Goal: Information Seeking & Learning: Learn about a topic

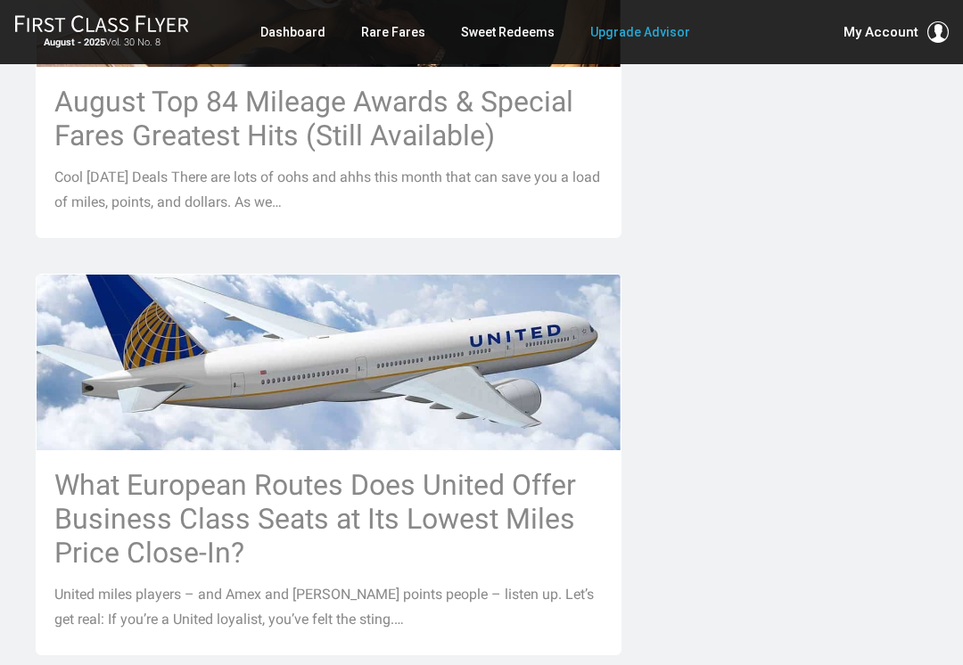
scroll to position [1942, 0]
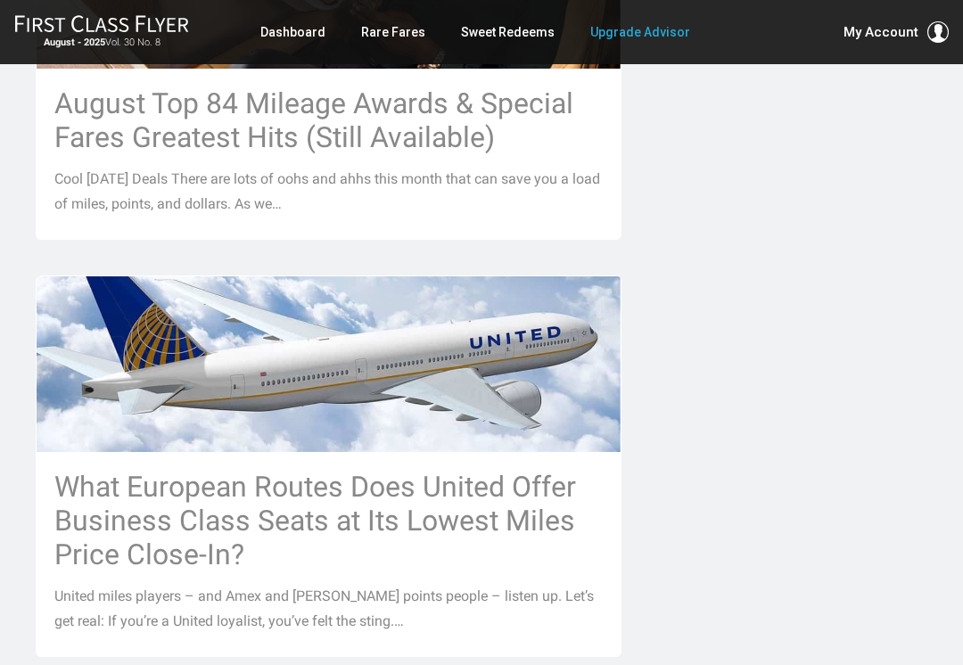
click at [406, 470] on h3 "What European Routes Does United Offer Business Class Seats at Its Lowest Miles…" at bounding box center [328, 521] width 548 height 102
click at [439, 474] on h3 "What European Routes Does United Offer Business Class Seats at Its Lowest Miles…" at bounding box center [328, 521] width 548 height 102
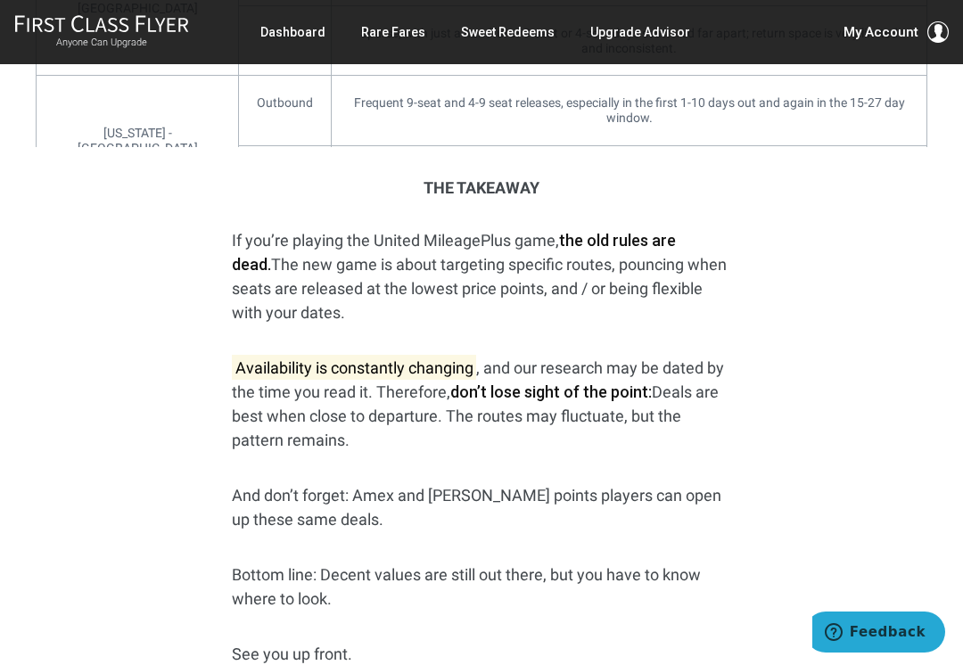
scroll to position [3211, 0]
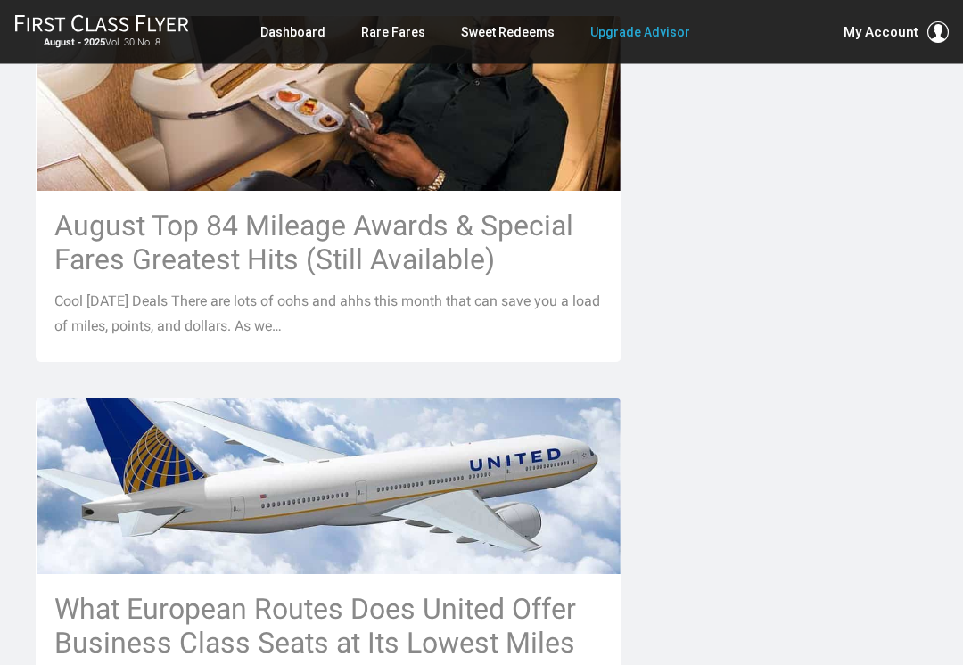
scroll to position [1816, 0]
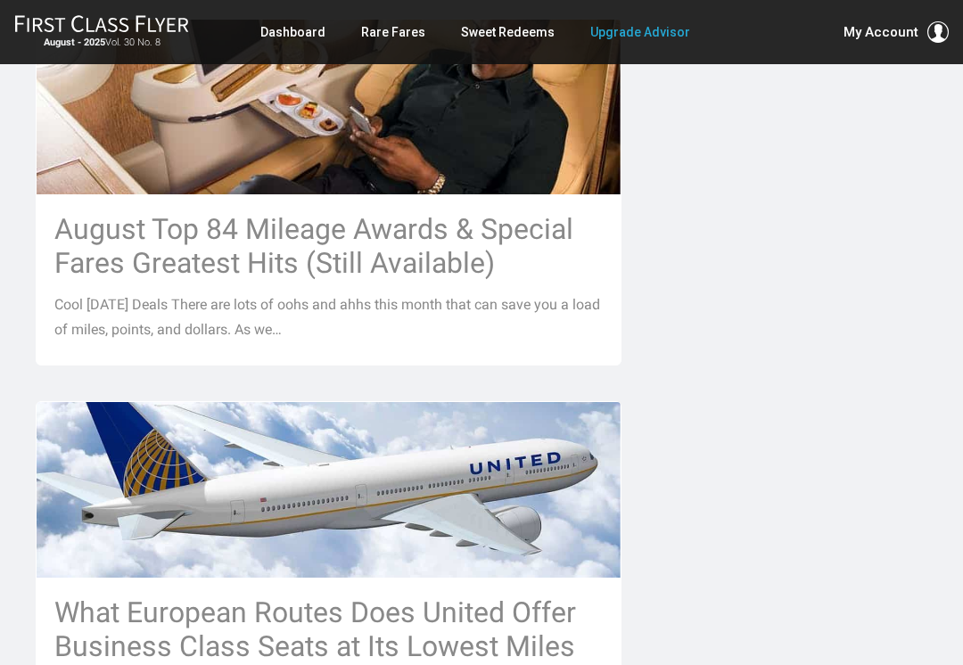
click at [401, 215] on h3 "August Top 84 Mileage Awards & Special Fares Greatest Hits (Still Available)" at bounding box center [328, 246] width 548 height 68
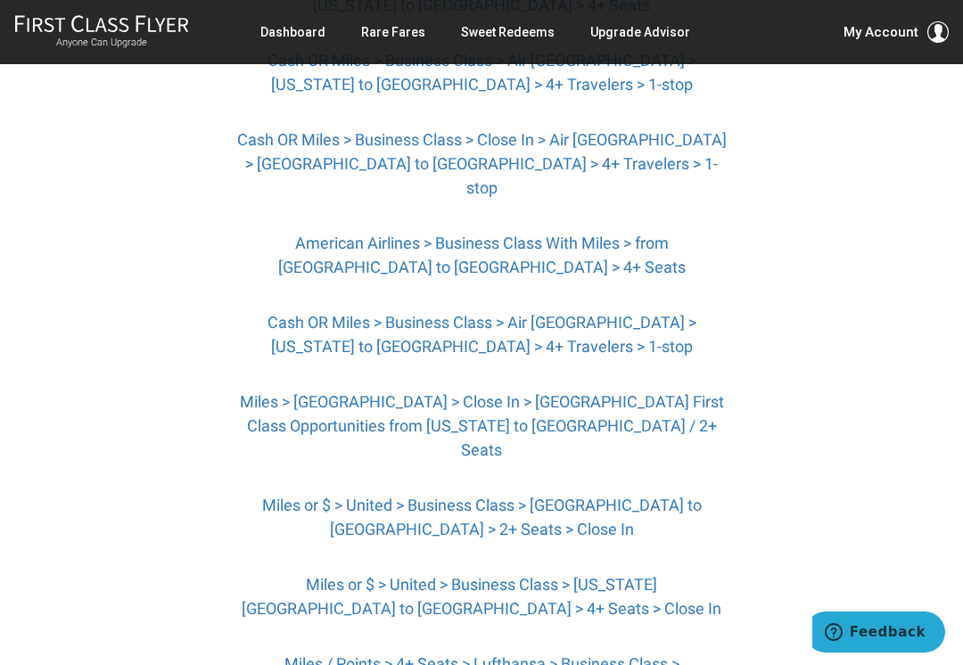
scroll to position [2156, 0]
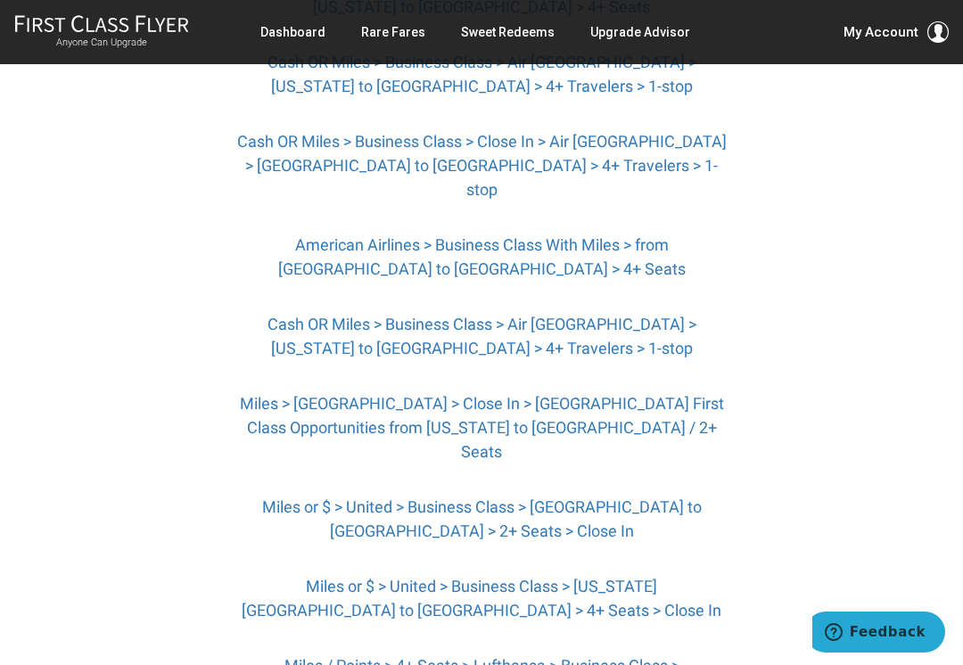
click at [518, 394] on link "Miles > Europe > Close In > Singapore First Class Opportunities from New York t…" at bounding box center [482, 427] width 484 height 67
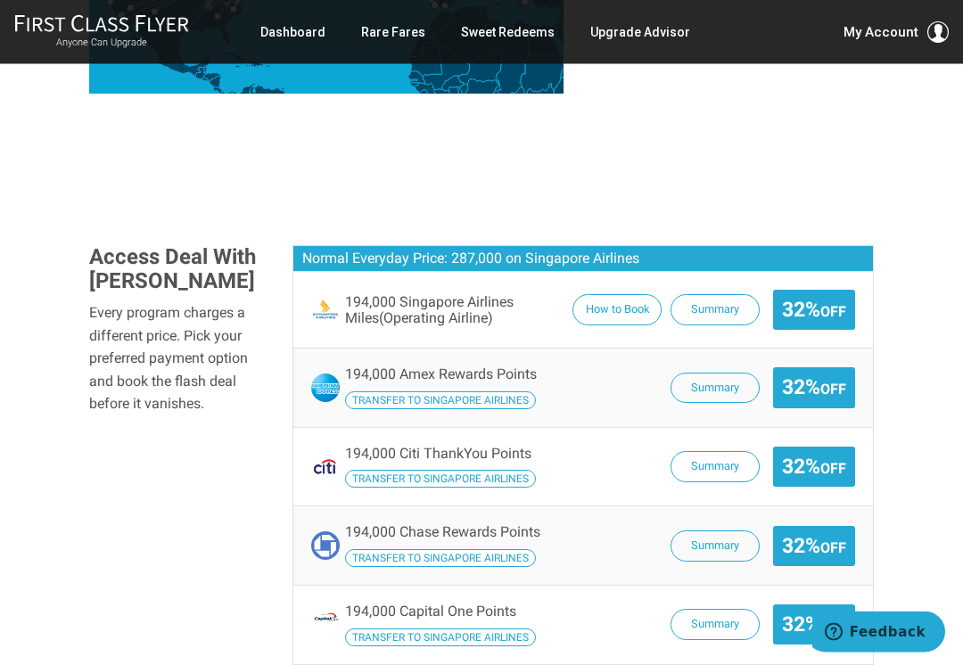
scroll to position [1010, 0]
click at [705, 294] on button "Summary" at bounding box center [714, 309] width 89 height 31
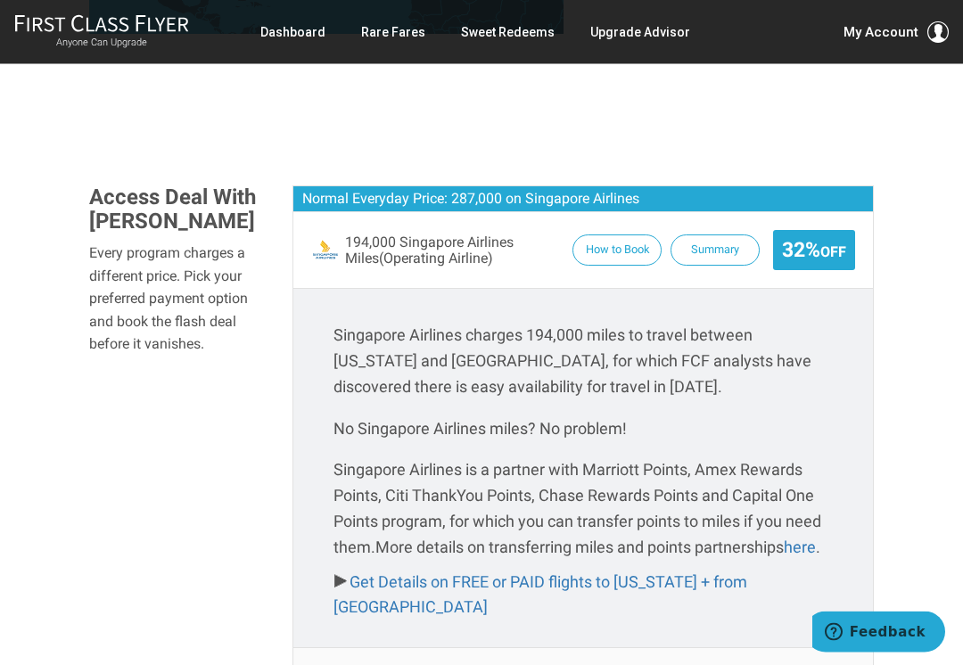
scroll to position [1071, 0]
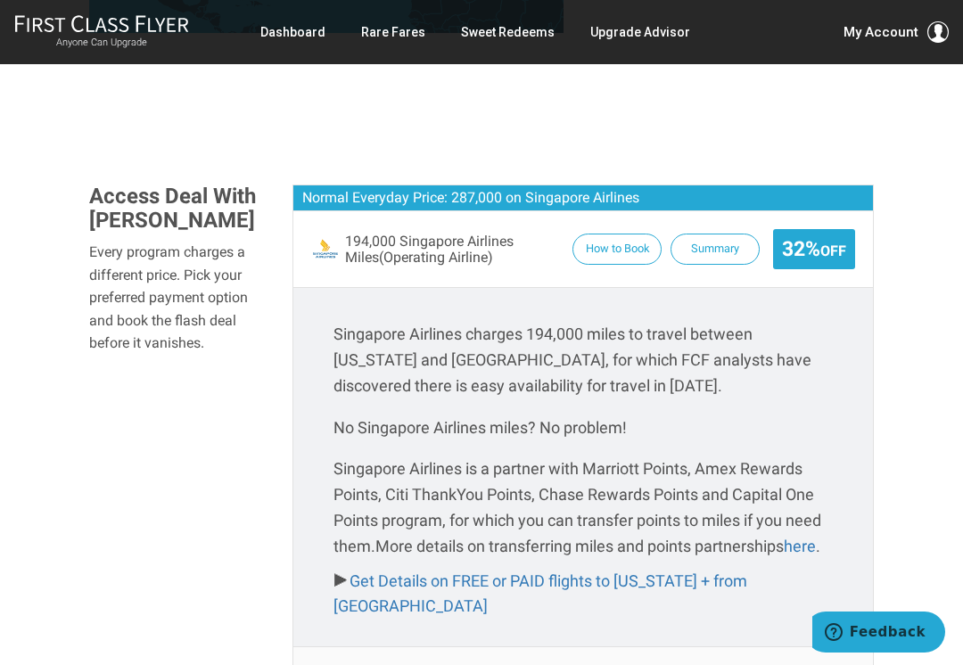
click at [596, 234] on button "How to Book" at bounding box center [616, 249] width 89 height 31
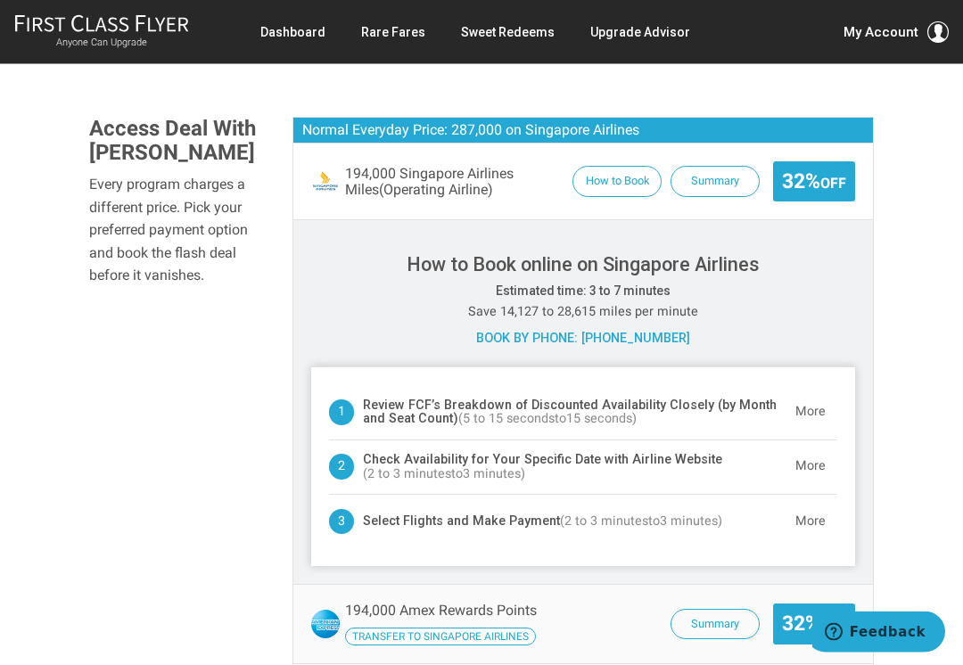
scroll to position [1064, 0]
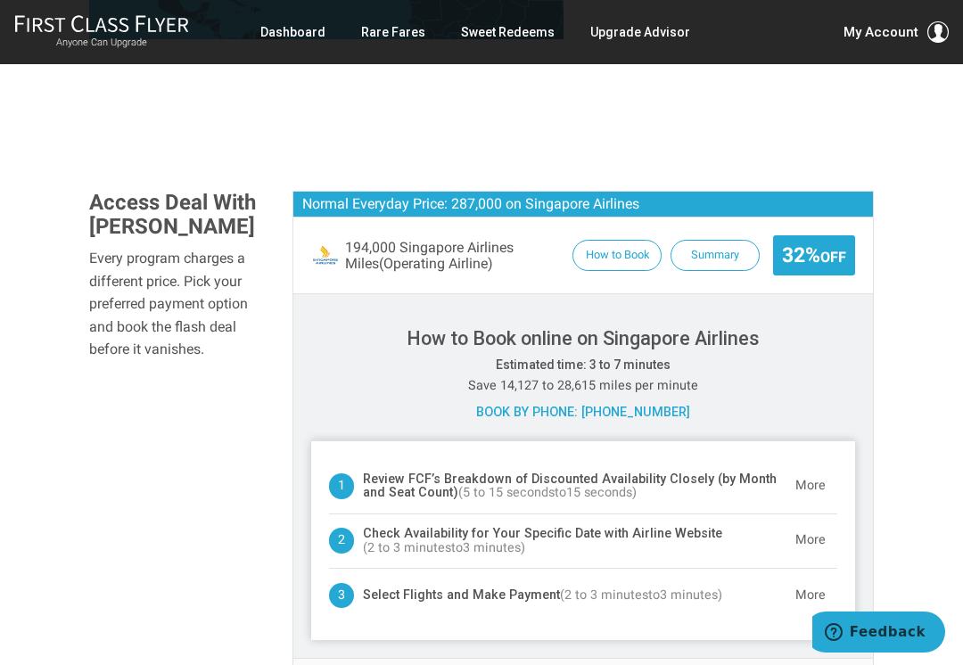
click at [823, 249] on small "Off" at bounding box center [833, 257] width 26 height 17
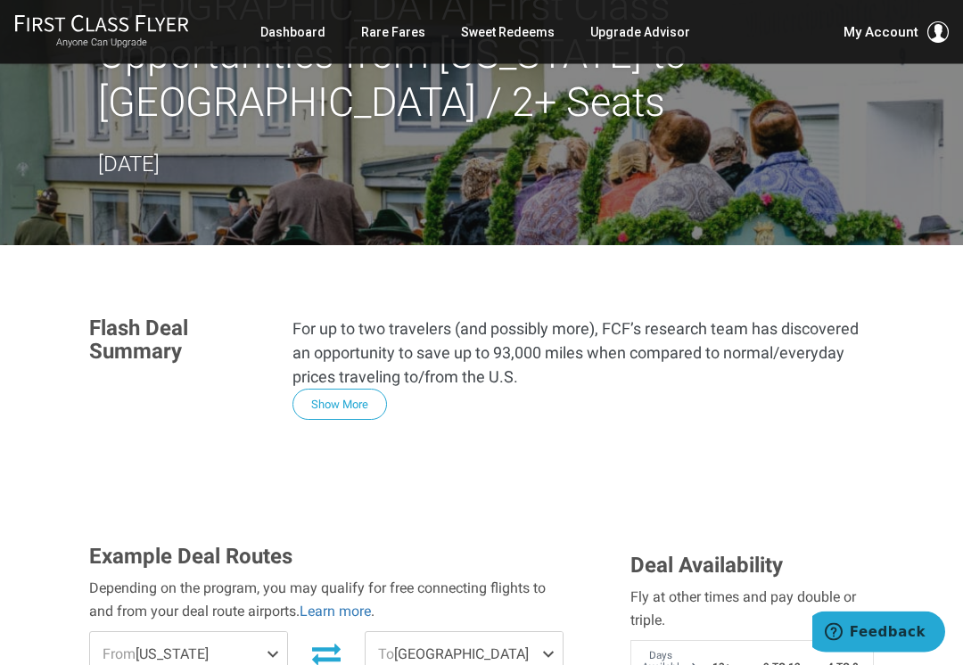
scroll to position [153, 0]
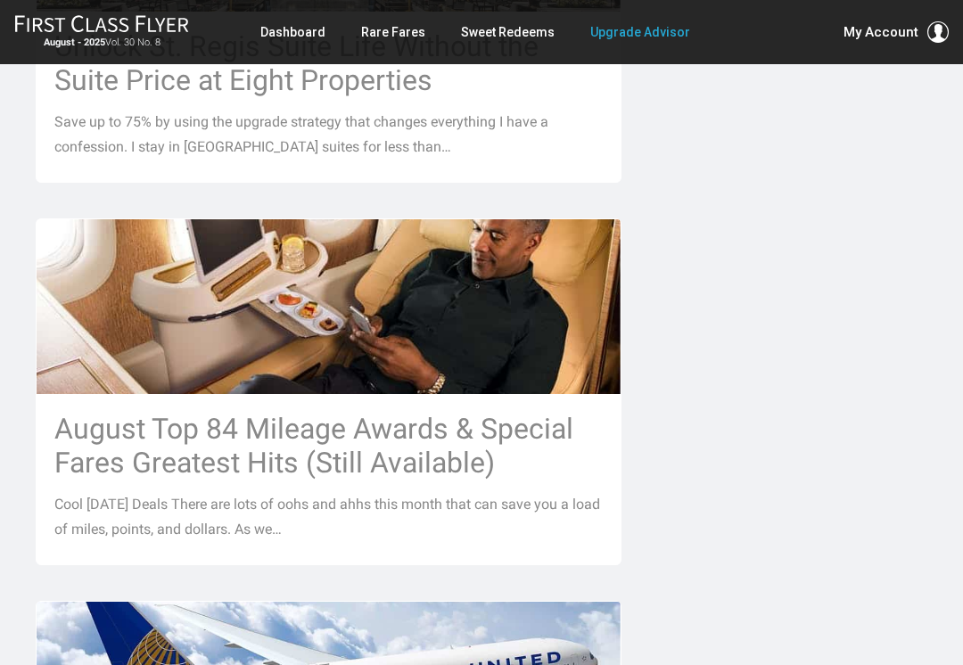
scroll to position [1615, 0]
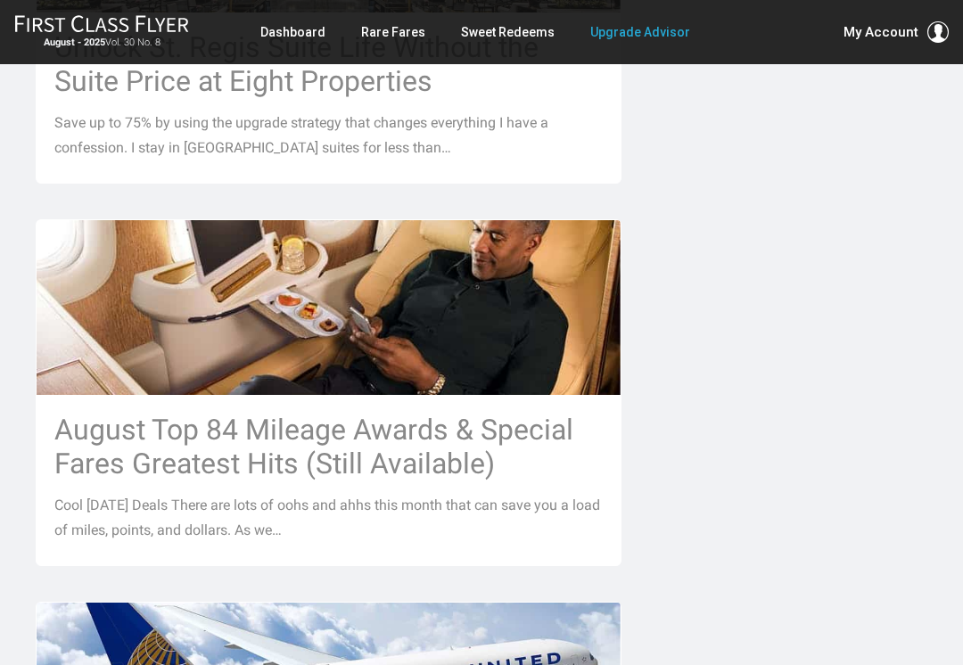
click at [469, 413] on h3 "August Top 84 Mileage Awards & Special Fares Greatest Hits (Still Available)" at bounding box center [328, 447] width 548 height 68
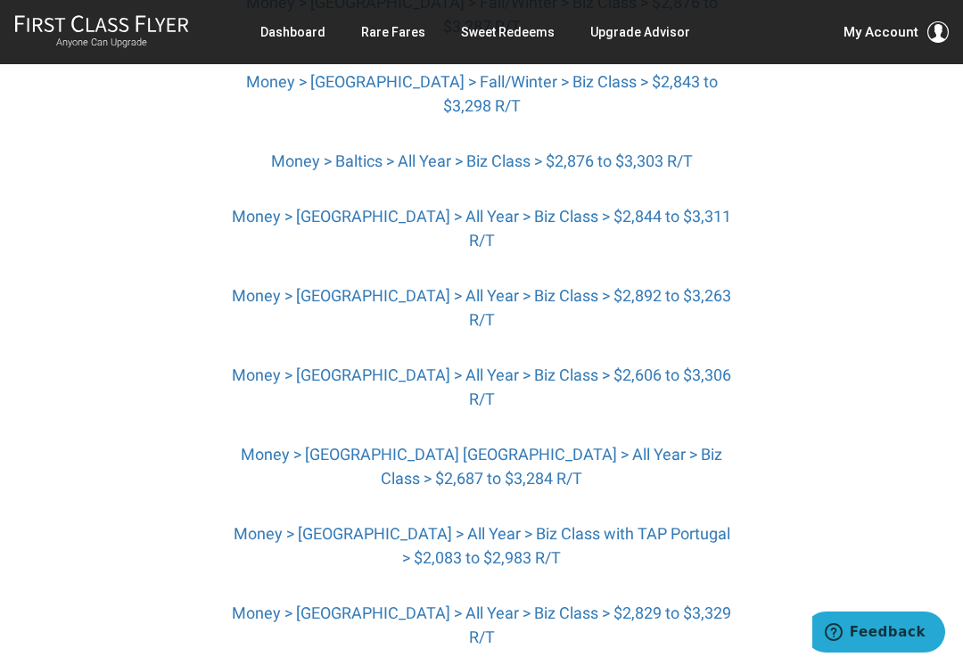
scroll to position [4862, 0]
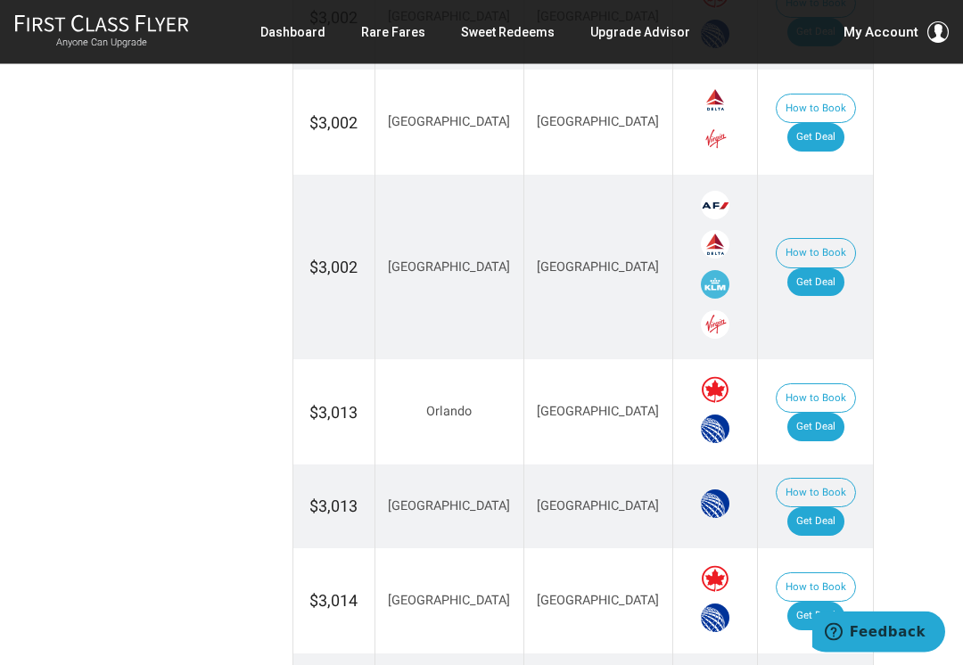
scroll to position [1727, 0]
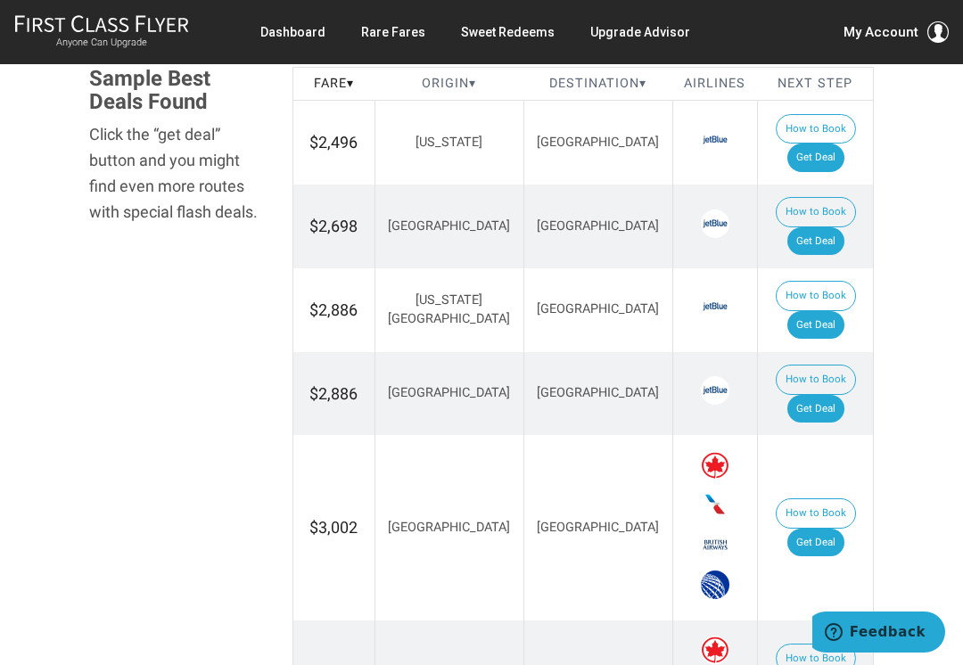
scroll to position [1064, 0]
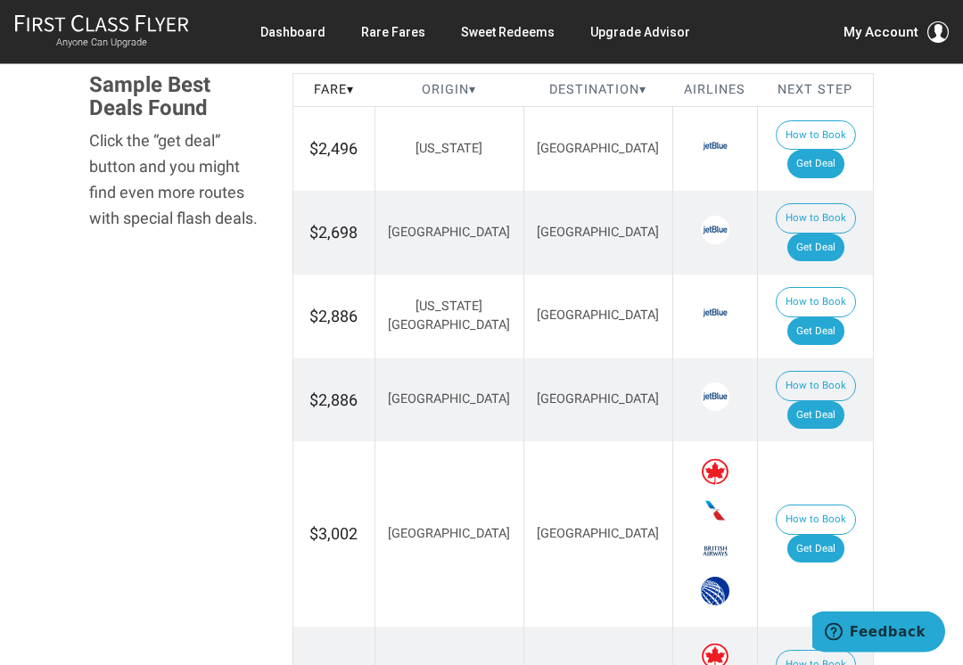
click at [835, 151] on link "Get Deal" at bounding box center [815, 165] width 57 height 29
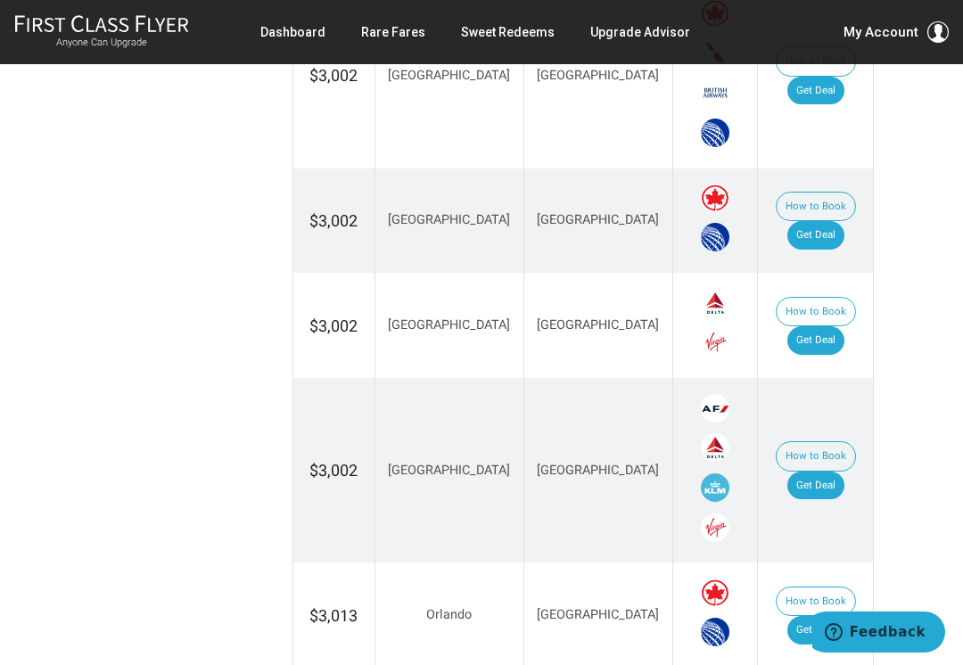
scroll to position [1524, 0]
